Goal: Transaction & Acquisition: Purchase product/service

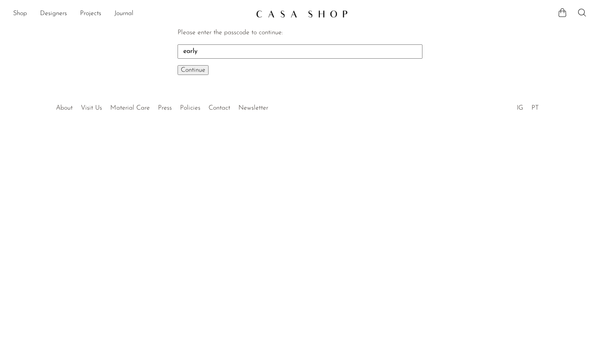
type input "early"
click at [177, 65] on button "Continue One moment..." at bounding box center [192, 70] width 31 height 10
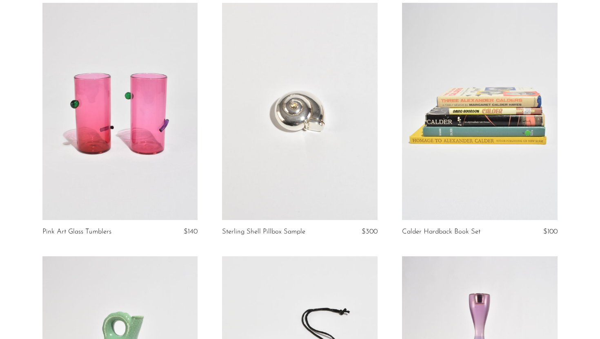
scroll to position [73, 0]
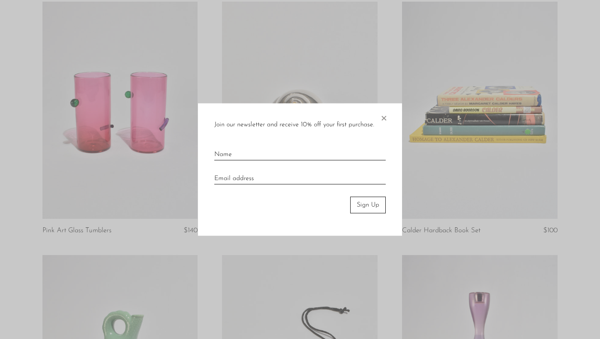
click at [385, 118] on span "×" at bounding box center [383, 117] width 8 height 26
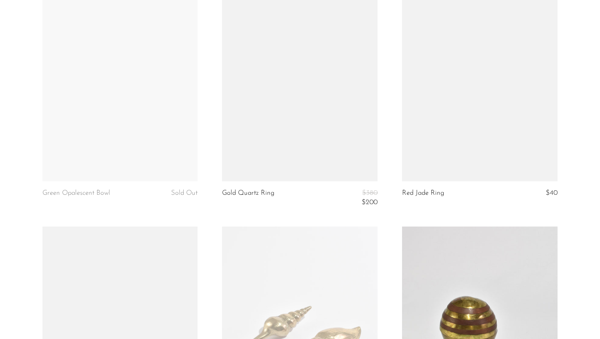
scroll to position [1917, 0]
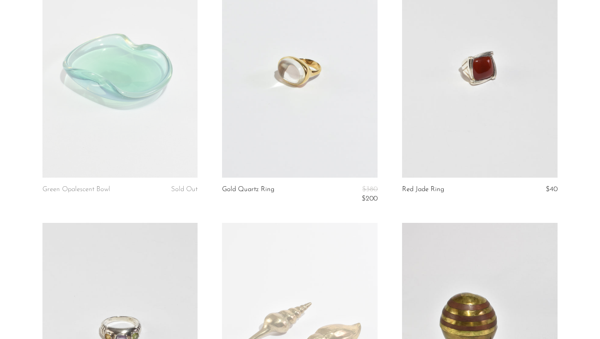
click at [449, 110] on link at bounding box center [479, 68] width 155 height 217
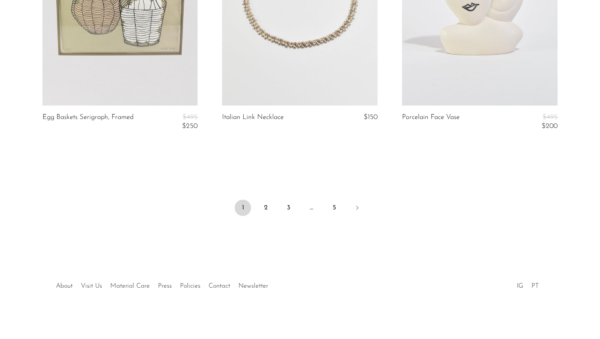
scroll to position [3032, 0]
click at [264, 209] on link "2" at bounding box center [265, 207] width 16 height 16
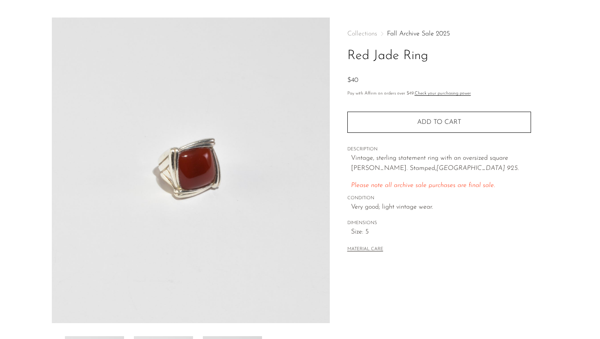
scroll to position [20, 0]
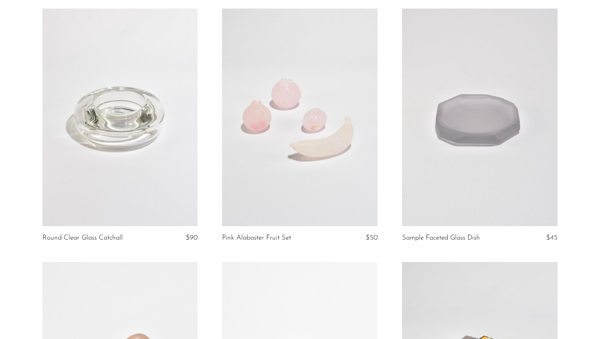
scroll to position [2380, 0]
